Goal: Answer question/provide support: Answer question/provide support

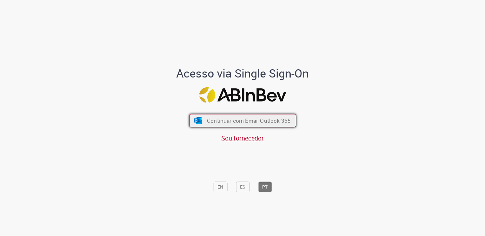
click at [288, 120] on span "Continuar com Email Outlook 365" at bounding box center [249, 120] width 84 height 7
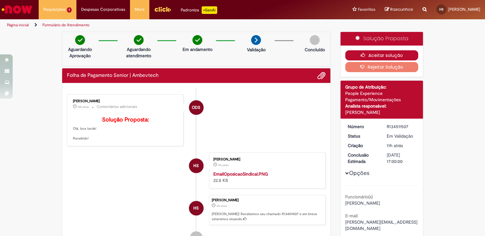
click at [398, 54] on button "Aceitar solução" at bounding box center [381, 55] width 73 height 10
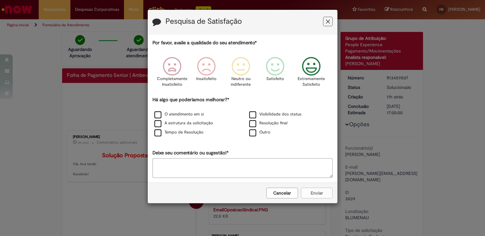
click at [312, 64] on icon "Feedback" at bounding box center [311, 66] width 24 height 19
click at [199, 113] on label "O atendimento em si" at bounding box center [178, 115] width 49 height 6
click at [325, 195] on button "Enviar" at bounding box center [317, 193] width 32 height 11
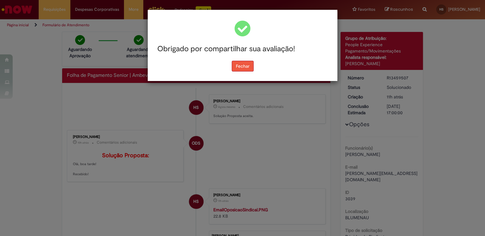
click at [247, 68] on button "Fechar" at bounding box center [243, 66] width 22 height 11
